Goal: Transaction & Acquisition: Purchase product/service

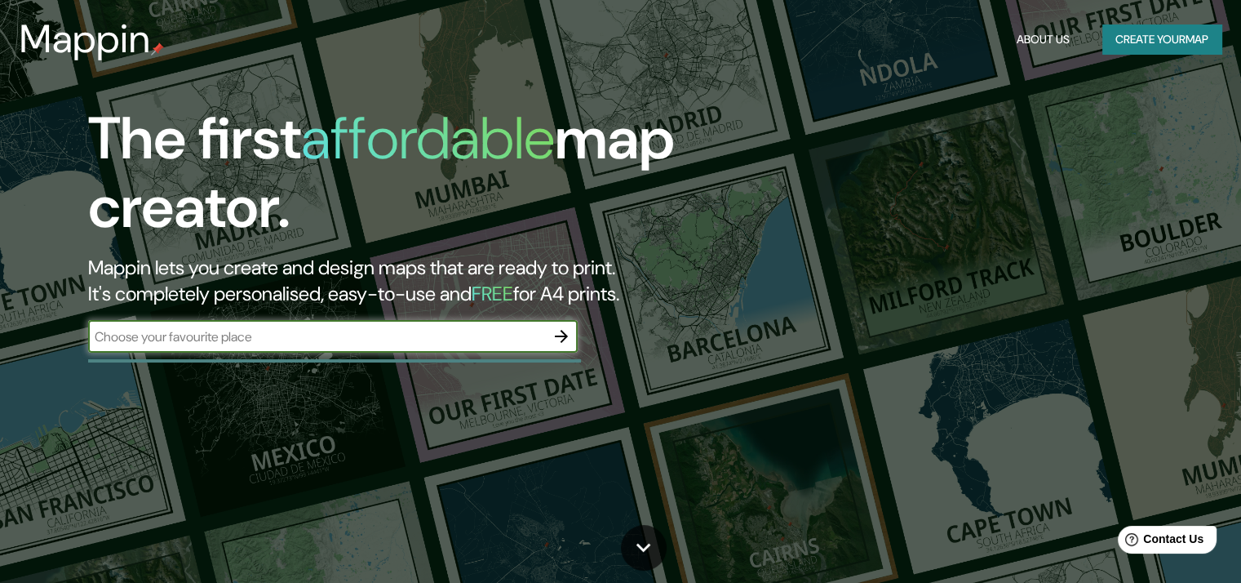
drag, startPoint x: 244, startPoint y: 332, endPoint x: 202, endPoint y: 340, distance: 42.3
click at [208, 340] on input "text" at bounding box center [316, 336] width 457 height 19
type input "-14.070582525441337, -75.72562102446432"
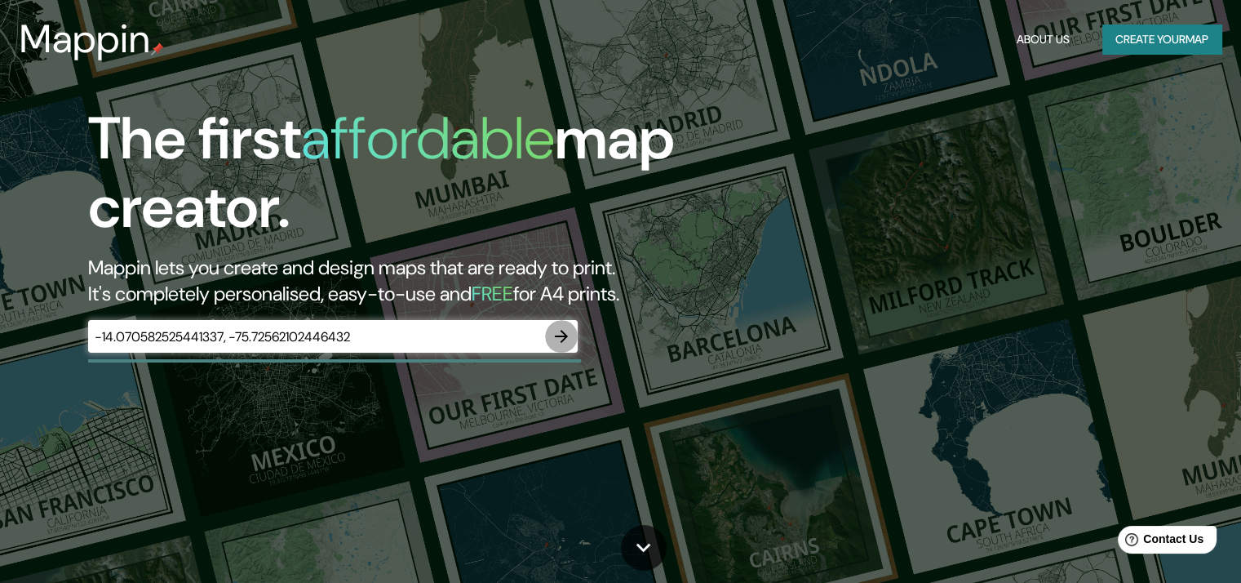
click at [556, 335] on icon "button" at bounding box center [561, 336] width 13 height 13
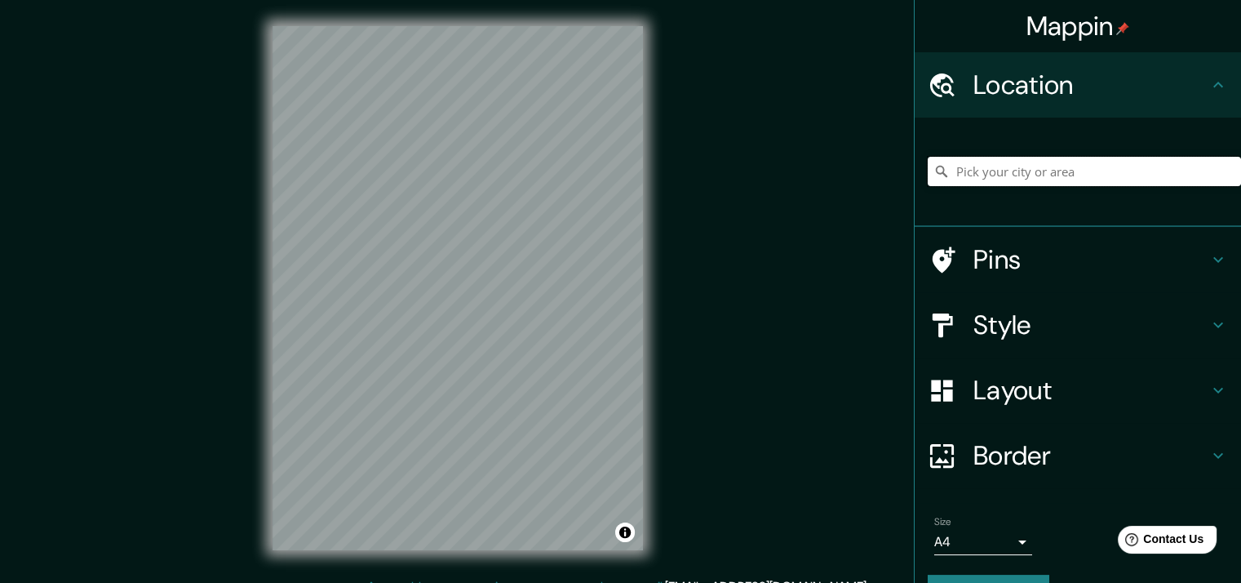
click at [999, 169] on input "Pick your city or area" at bounding box center [1084, 171] width 313 height 29
paste input "-14.070582525441337, -75.72562102446432"
type input "-14.070582525441337, -75.72562102446432"
drag, startPoint x: 1202, startPoint y: 158, endPoint x: 941, endPoint y: 156, distance: 260.4
click at [941, 157] on input "-14.070582525441337, -75.72562102446432" at bounding box center [1084, 171] width 313 height 29
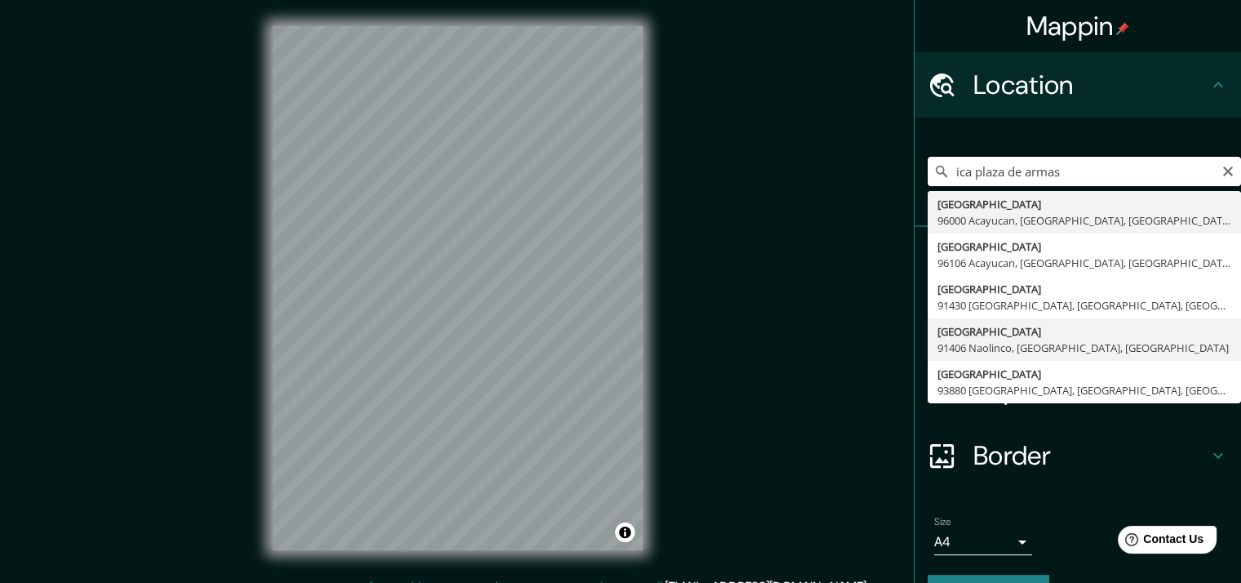
scroll to position [41, 0]
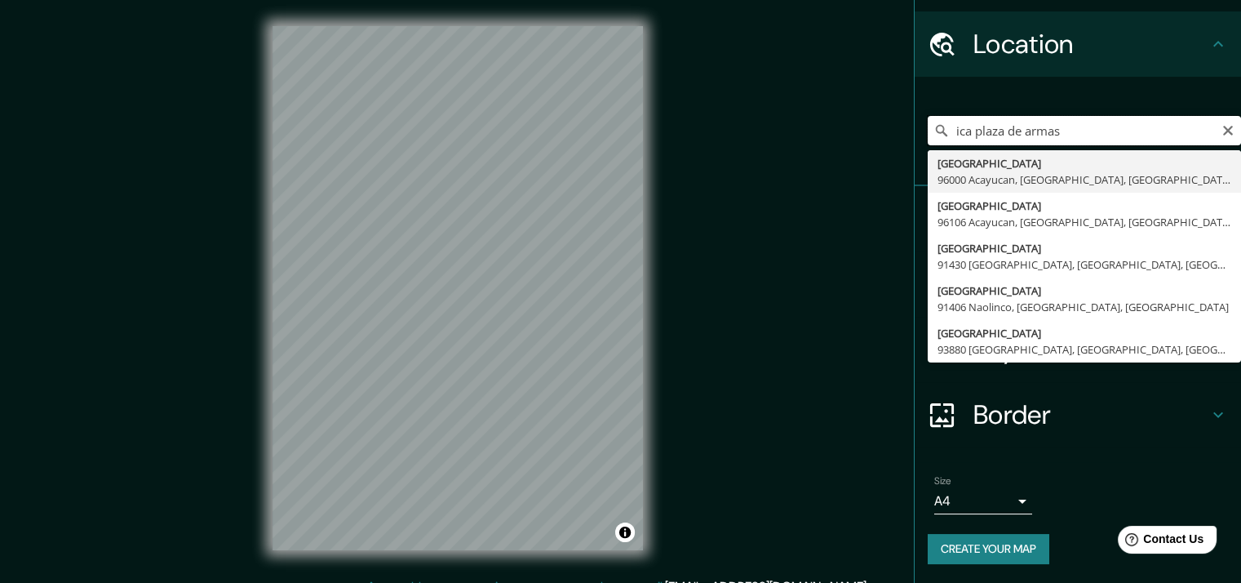
drag, startPoint x: 1110, startPoint y: 136, endPoint x: 965, endPoint y: 143, distance: 145.4
click at [965, 143] on input "ica plaza de armas" at bounding box center [1084, 130] width 313 height 29
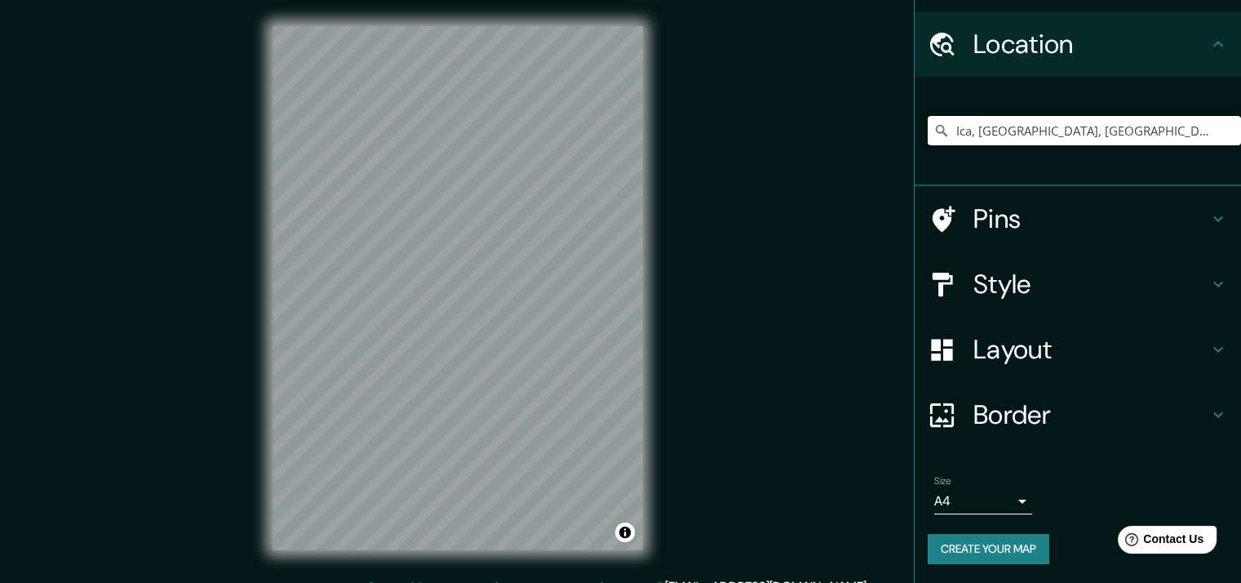
type input "Ica, [GEOGRAPHIC_DATA], [GEOGRAPHIC_DATA]"
click at [996, 498] on body "Mappin Location [GEOGRAPHIC_DATA], [GEOGRAPHIC_DATA], [GEOGRAPHIC_DATA] Ica [GE…" at bounding box center [620, 291] width 1241 height 583
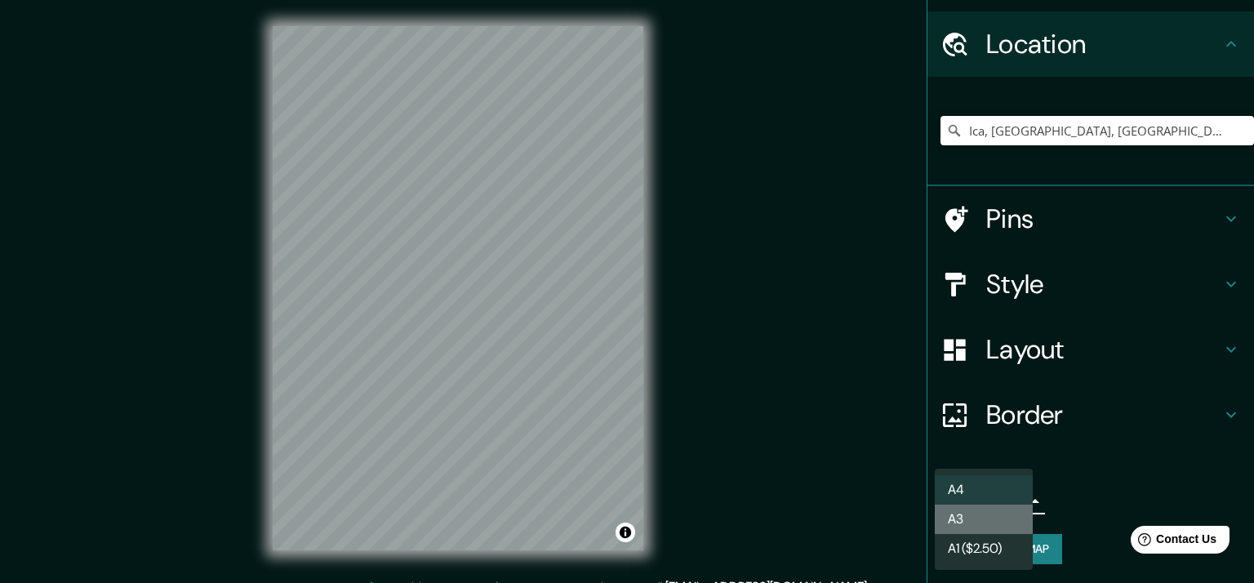
click at [1015, 516] on li "A3" at bounding box center [984, 518] width 98 height 29
type input "a4"
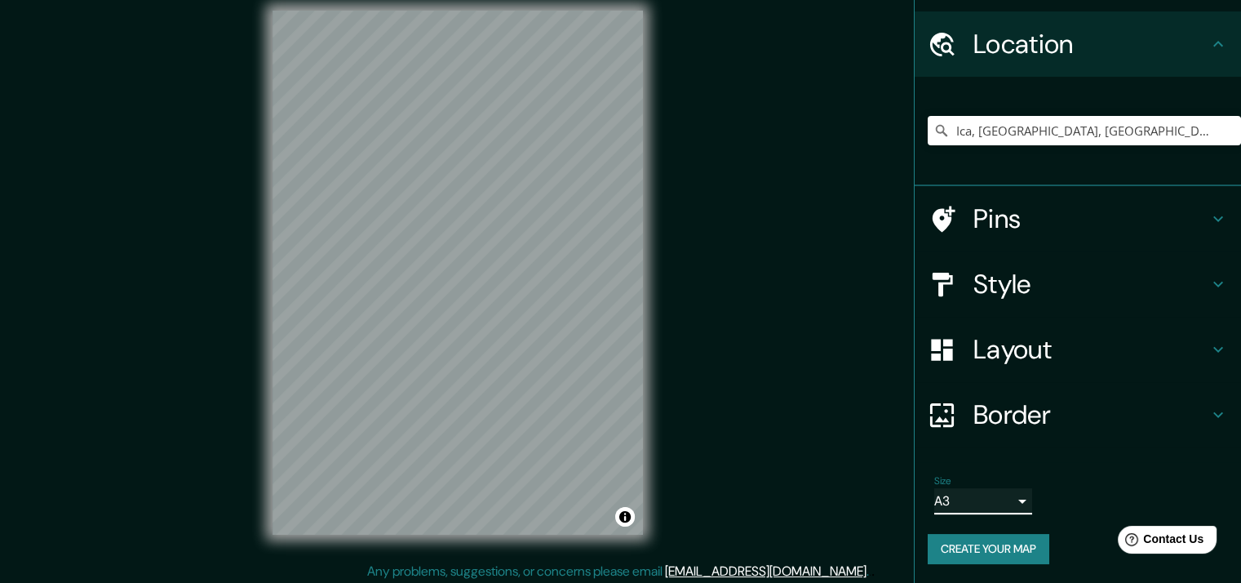
scroll to position [20, 0]
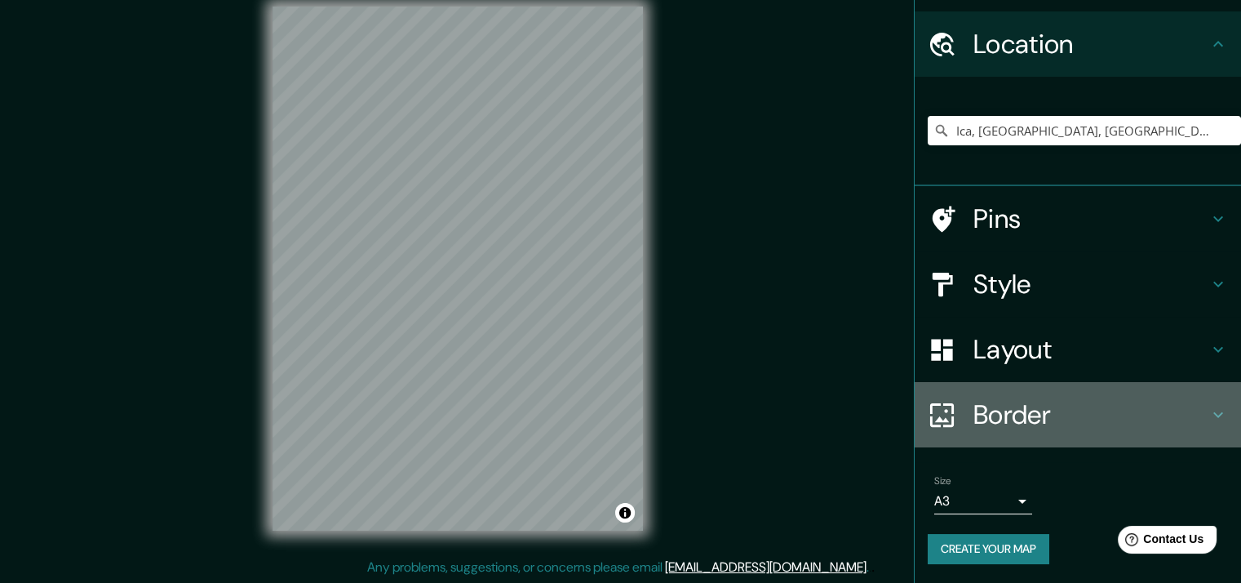
click at [1009, 415] on h4 "Border" at bounding box center [1091, 414] width 235 height 33
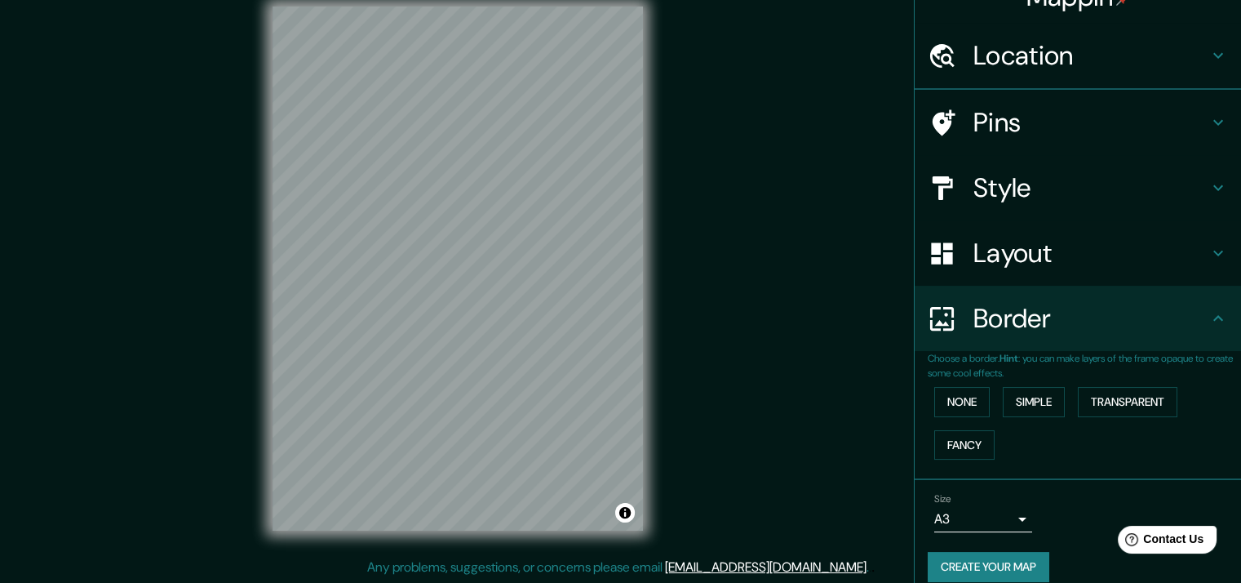
scroll to position [41, 0]
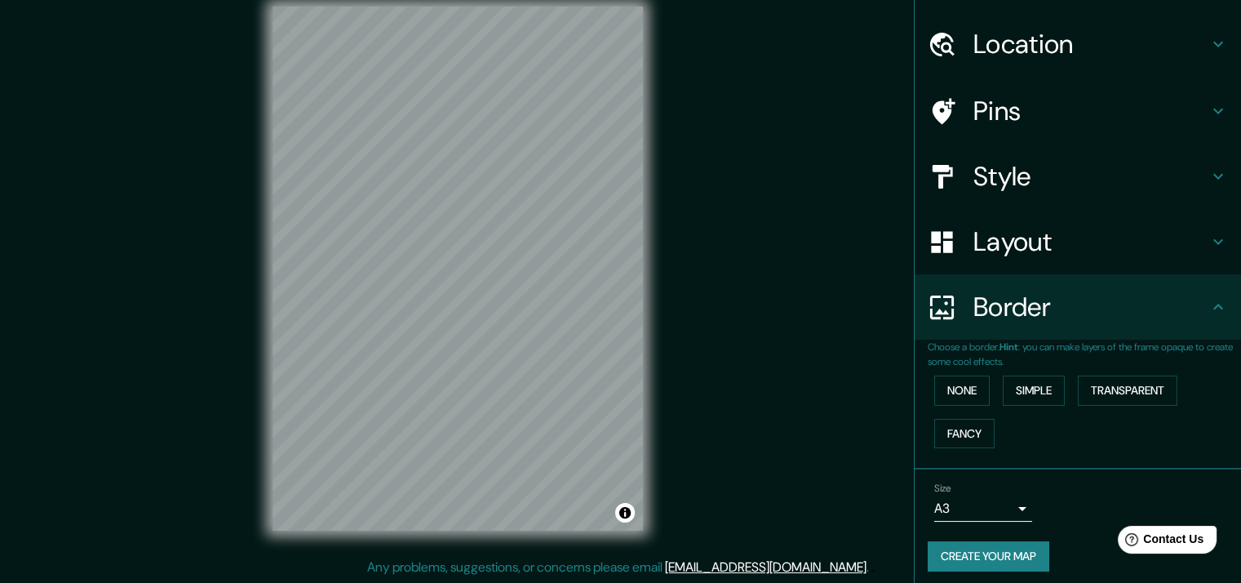
click at [996, 322] on h4 "Border" at bounding box center [1091, 307] width 235 height 33
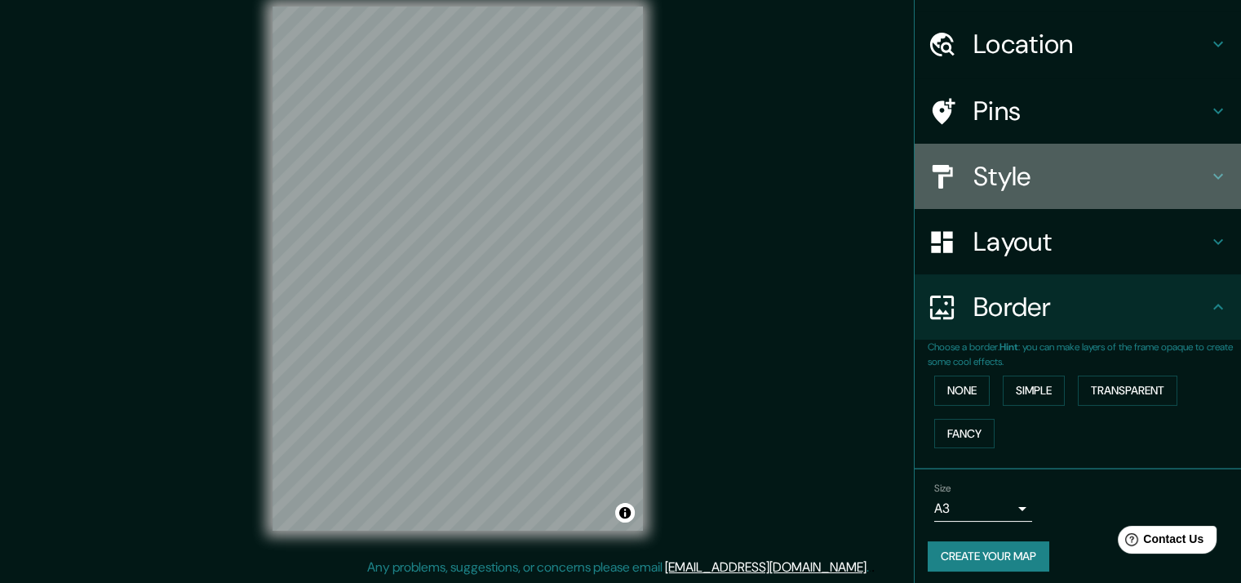
click at [1015, 168] on h4 "Style" at bounding box center [1091, 176] width 235 height 33
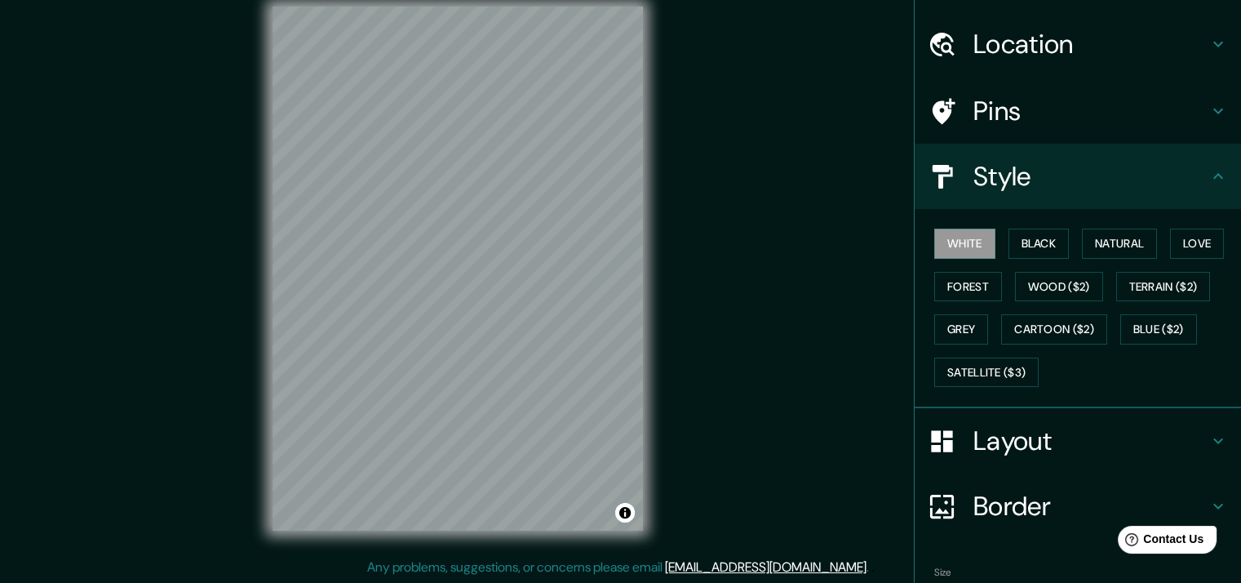
click at [1018, 171] on h4 "Style" at bounding box center [1091, 176] width 235 height 33
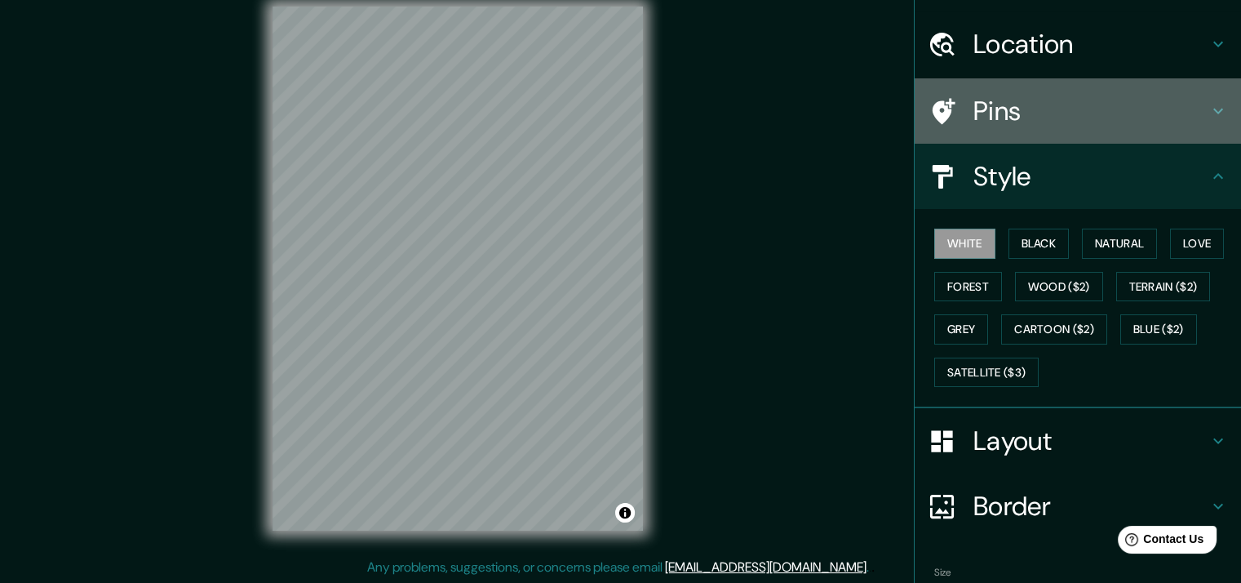
click at [1128, 107] on h4 "Pins" at bounding box center [1091, 111] width 235 height 33
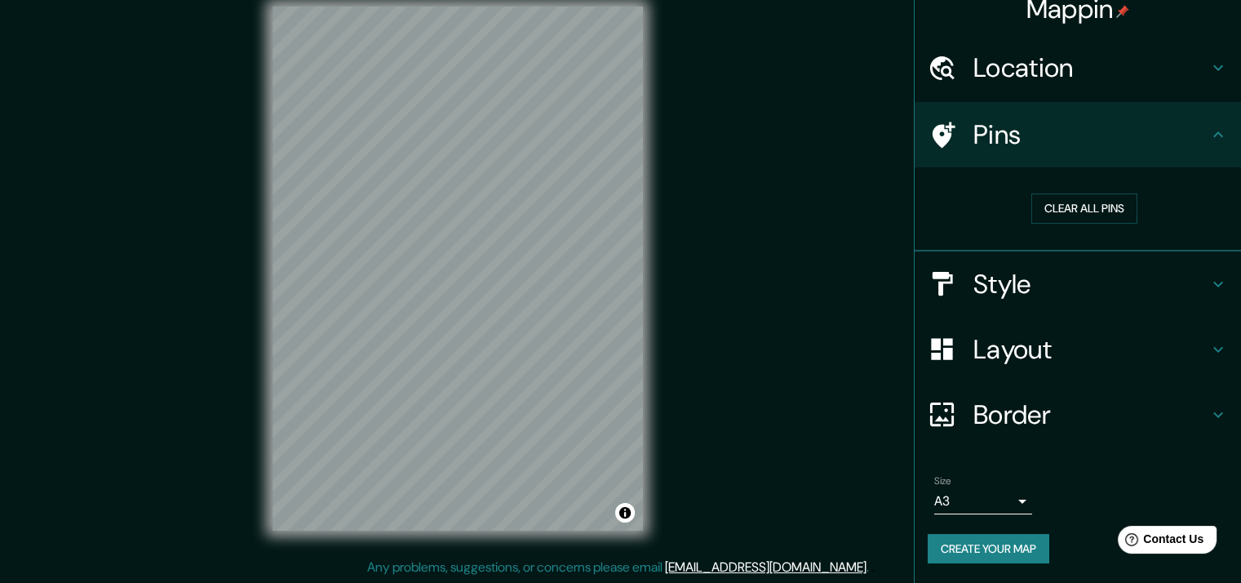
scroll to position [16, 0]
click at [1101, 130] on h4 "Pins" at bounding box center [1091, 135] width 235 height 33
click at [261, 135] on div "© Mapbox © OpenStreetMap Improve this map" at bounding box center [458, 268] width 423 height 577
click at [1015, 78] on h4 "Location" at bounding box center [1091, 68] width 235 height 33
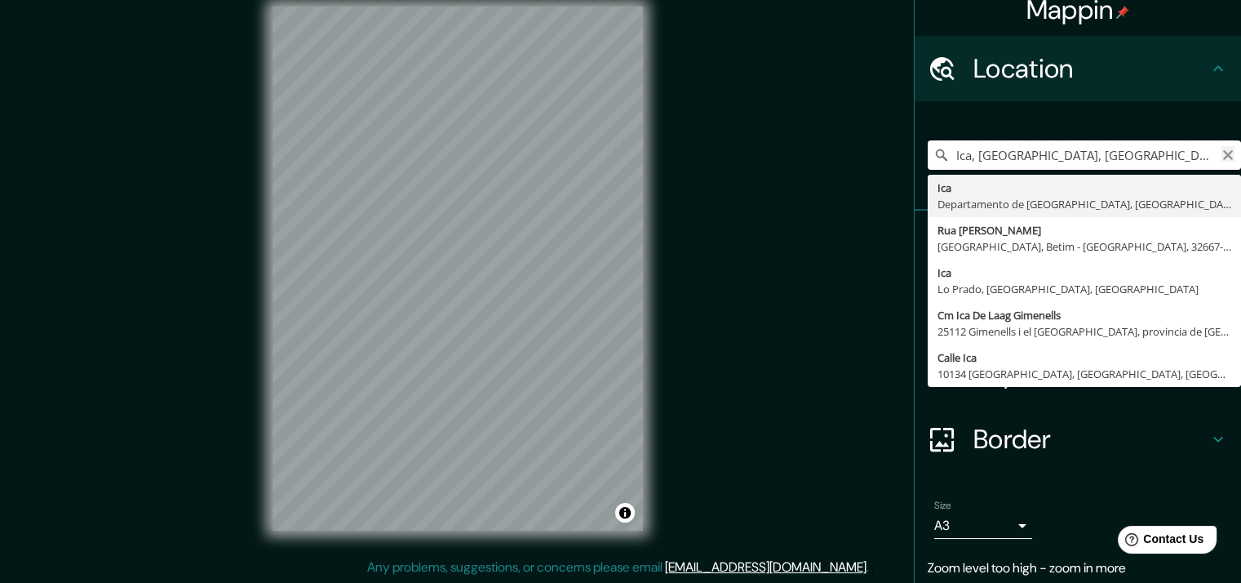
click at [1209, 153] on div "Ica, [GEOGRAPHIC_DATA], [GEOGRAPHIC_DATA] Ica [GEOGRAPHIC_DATA], [GEOGRAPHIC_DA…" at bounding box center [1084, 154] width 313 height 29
click at [1222, 149] on icon "Clear" at bounding box center [1228, 155] width 13 height 13
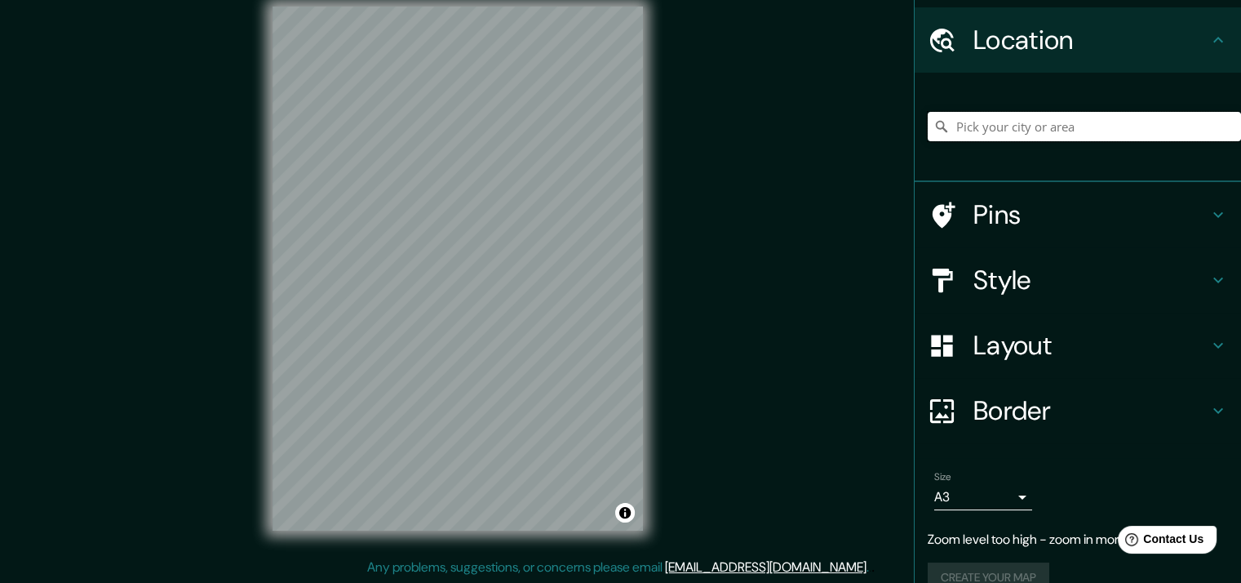
scroll to position [73, 0]
